Goal: Check status: Check status

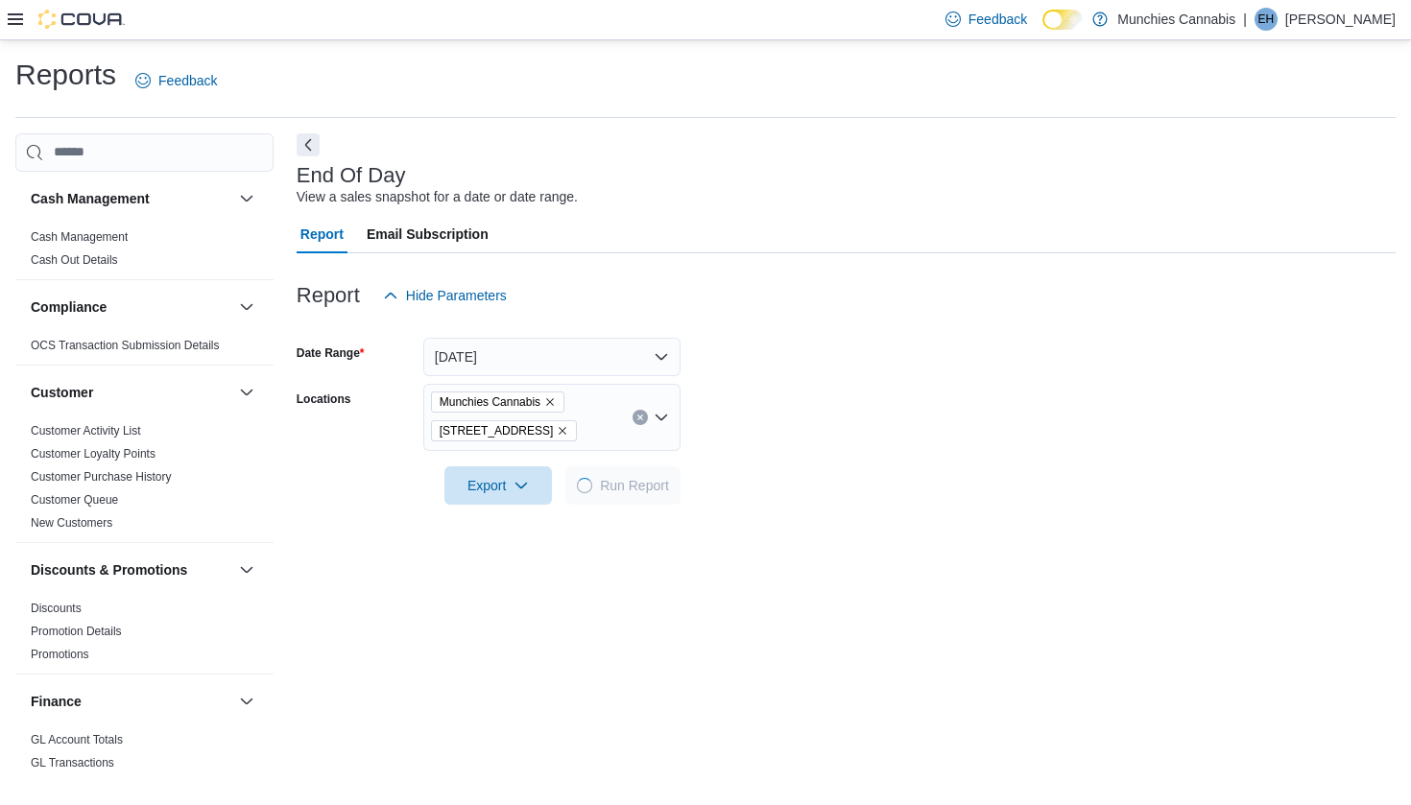
scroll to position [43, 0]
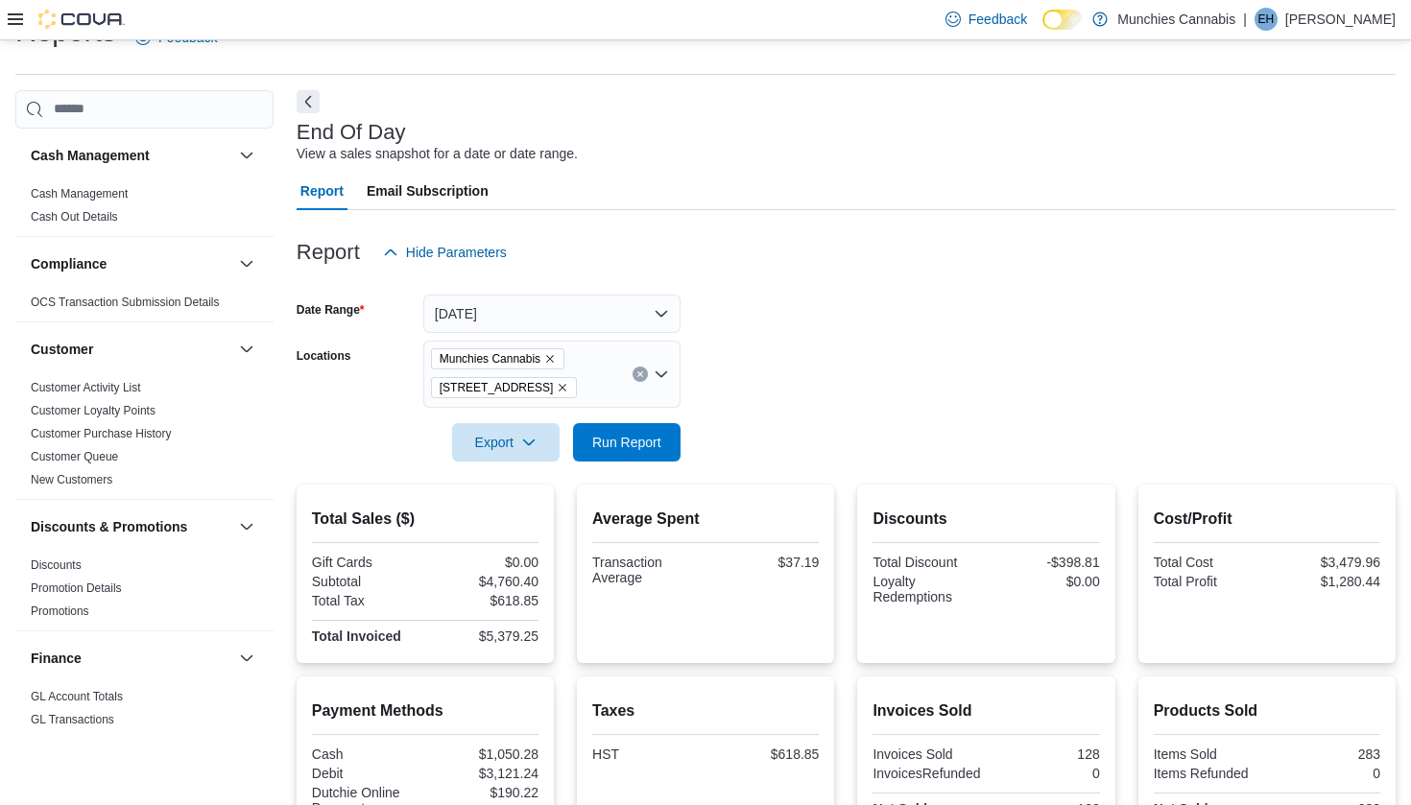
scroll to position [352, 0]
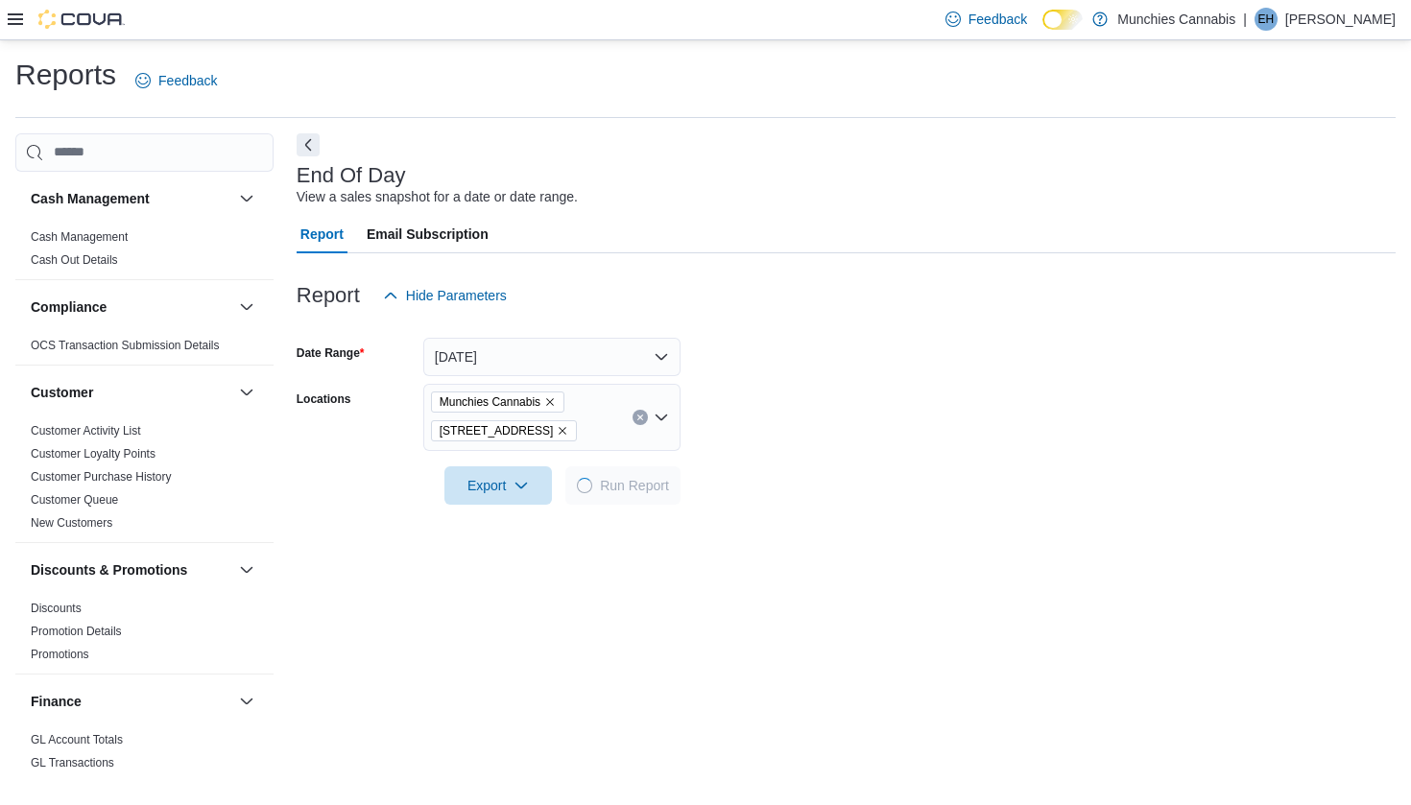
scroll to position [43, 0]
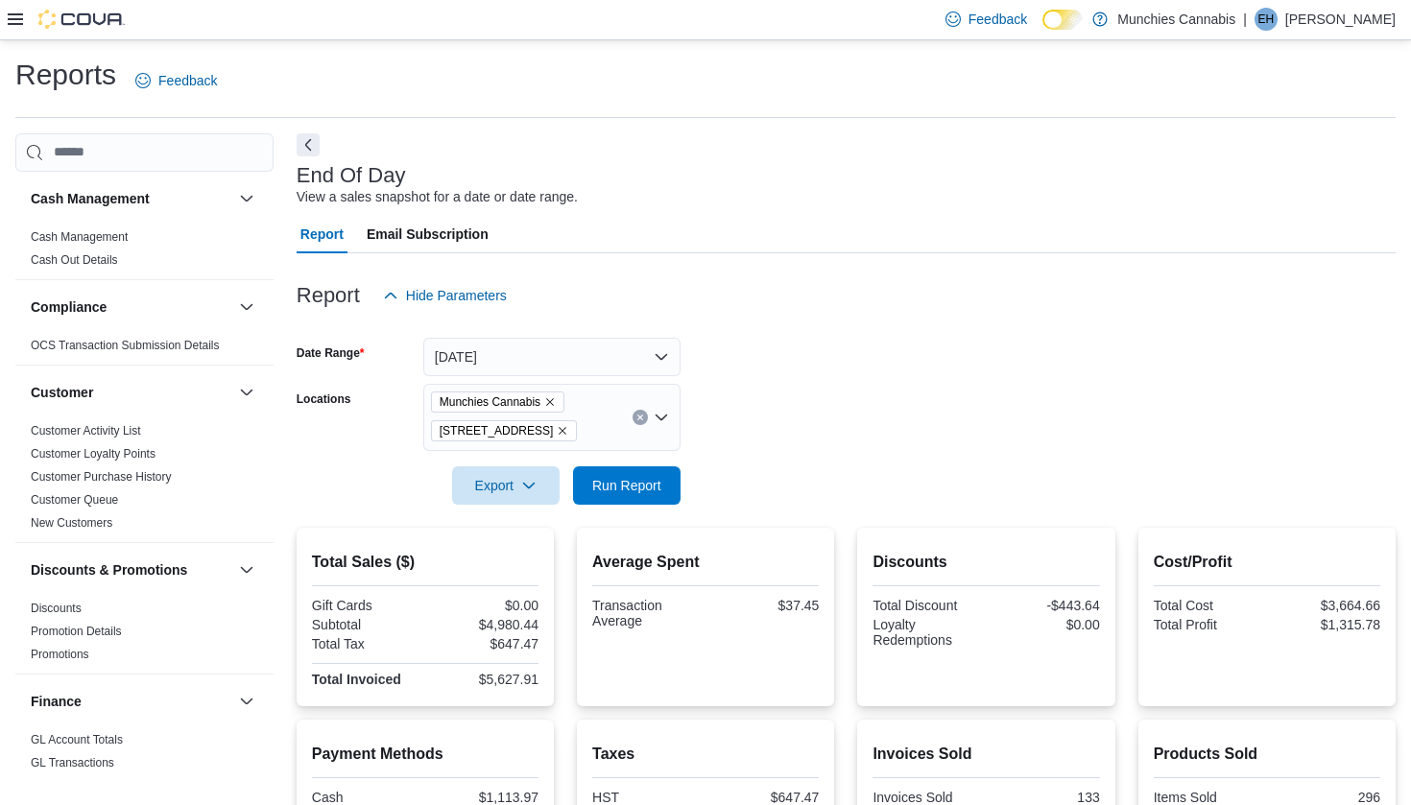
scroll to position [264, 0]
